Goal: Transaction & Acquisition: Purchase product/service

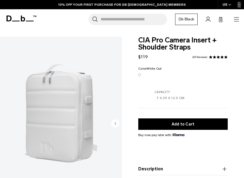
scroll to position [65, 0]
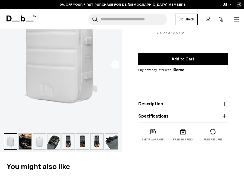
click at [24, 142] on img "button" at bounding box center [25, 141] width 13 height 16
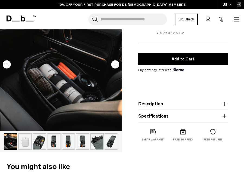
scroll to position [0, 0]
click at [31, 143] on button "button" at bounding box center [24, 141] width 13 height 16
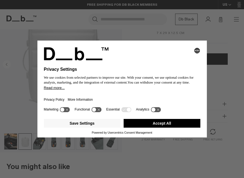
click at [195, 27] on div "Selecting an option will immediately change the language Privacy Settings We us…" at bounding box center [122, 89] width 244 height 178
click at [206, 47] on div "Selecting an option will immediately change the language Privacy Settings We us…" at bounding box center [122, 73] width 170 height 65
click at [68, 111] on icon at bounding box center [65, 109] width 10 height 5
click at [66, 112] on icon at bounding box center [67, 109] width 4 height 4
click at [157, 123] on button "Accept All" at bounding box center [162, 123] width 77 height 9
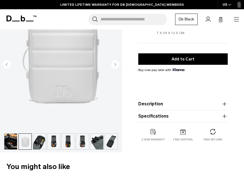
click at [39, 140] on img "button" at bounding box center [39, 141] width 13 height 16
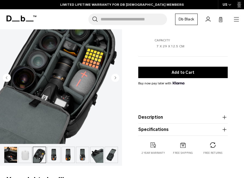
scroll to position [52, 0]
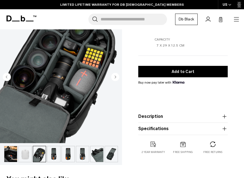
click at [58, 156] on img "button" at bounding box center [54, 154] width 13 height 16
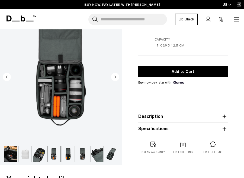
click at [74, 154] on img "button" at bounding box center [68, 154] width 13 height 16
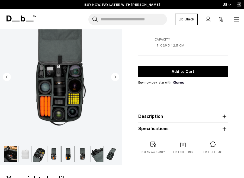
click at [86, 154] on img "button" at bounding box center [82, 154] width 13 height 16
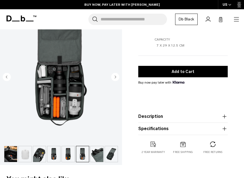
click at [100, 156] on img "button" at bounding box center [97, 154] width 13 height 16
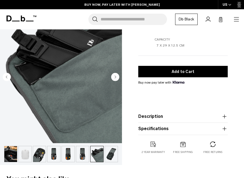
click at [109, 154] on img "button" at bounding box center [111, 154] width 13 height 16
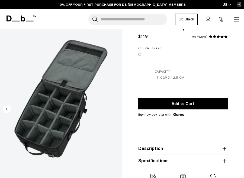
scroll to position [26, 0]
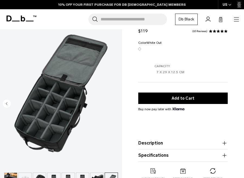
click at [164, 145] on button "Description" at bounding box center [183, 143] width 90 height 7
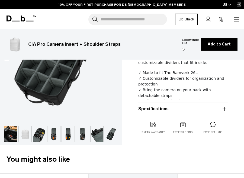
scroll to position [0, 0]
